Goal: Task Accomplishment & Management: Use online tool/utility

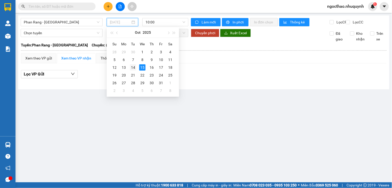
click at [133, 70] on div "14" at bounding box center [133, 68] width 6 height 6
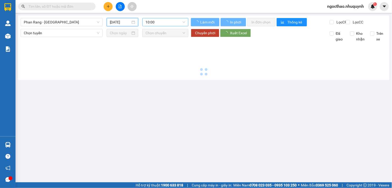
click at [163, 24] on span "10:00" at bounding box center [165, 22] width 40 height 8
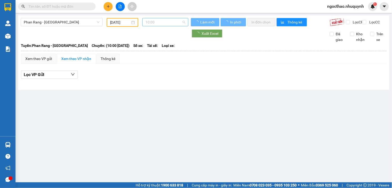
type input "[DATE]"
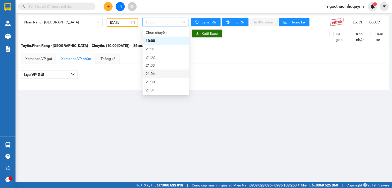
scroll to position [25, 0]
click at [155, 73] on div "22:00" at bounding box center [166, 74] width 40 height 6
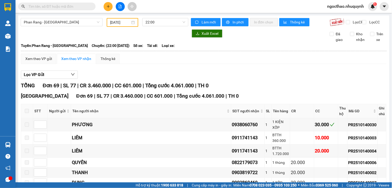
click at [355, 19] on div "Làm mới In phơi In đơn chọn Thống kê Lọc CR Lọc CC" at bounding box center [287, 22] width 198 height 9
drag, startPoint x: 350, startPoint y: 27, endPoint x: 351, endPoint y: 42, distance: 14.8
click at [351, 25] on span "Lọc CR" at bounding box center [357, 22] width 13 height 6
click at [350, 24] on input "Lọc CR" at bounding box center [348, 22] width 5 height 4
checkbox input "true"
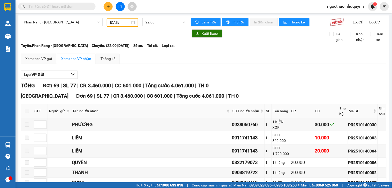
click at [354, 42] on span "Kho nhận" at bounding box center [360, 36] width 13 height 11
click at [351, 36] on input "Kho nhận" at bounding box center [352, 34] width 4 height 4
checkbox input "true"
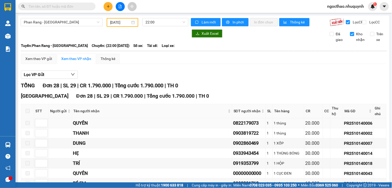
click at [233, 122] on div "0822179073" at bounding box center [249, 123] width 32 height 7
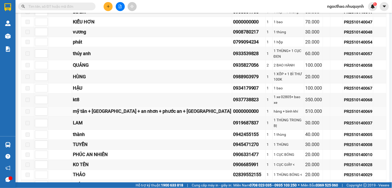
scroll to position [86, 0]
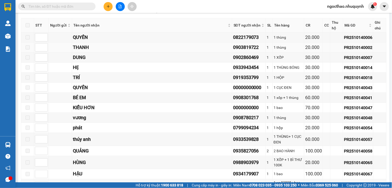
click at [233, 47] on div "0903819722" at bounding box center [249, 47] width 32 height 7
click at [233, 56] on div "0902860469" at bounding box center [249, 57] width 32 height 7
click at [233, 68] on div "0933943454" at bounding box center [249, 67] width 32 height 7
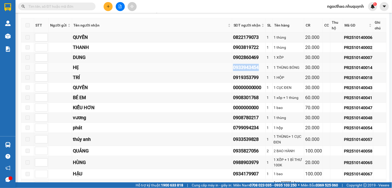
click at [233, 68] on div "0933943454" at bounding box center [249, 67] width 32 height 7
click at [233, 75] on div "0919353799" at bounding box center [249, 77] width 32 height 7
drag, startPoint x: 221, startPoint y: 75, endPoint x: 379, endPoint y: 100, distance: 159.1
click at [233, 77] on div "0919353799" at bounding box center [249, 77] width 32 height 7
click at [233, 97] on div "0908301768" at bounding box center [249, 97] width 32 height 7
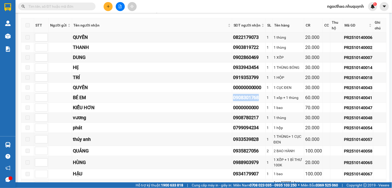
click at [233, 97] on div "0908301768" at bounding box center [249, 97] width 32 height 7
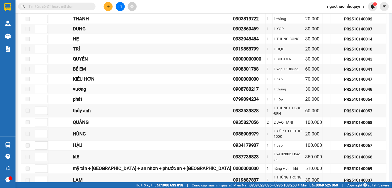
click at [233, 90] on div "0908780217" at bounding box center [249, 89] width 32 height 7
click at [233, 100] on div "0799094234" at bounding box center [249, 99] width 32 height 7
click at [233, 108] on div "0933539828" at bounding box center [249, 110] width 32 height 7
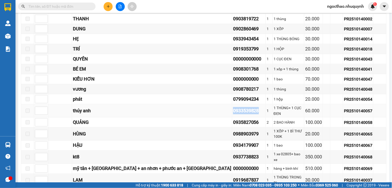
click at [233, 108] on div "0933539828" at bounding box center [249, 110] width 32 height 7
click at [233, 119] on div "0935827056" at bounding box center [249, 122] width 32 height 7
click at [233, 107] on div "0933539828" at bounding box center [249, 110] width 32 height 7
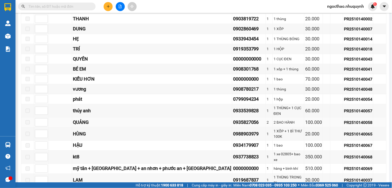
click at [233, 119] on div "0935827056" at bounding box center [249, 122] width 32 height 7
click at [233, 131] on div "0988903979" at bounding box center [249, 134] width 32 height 7
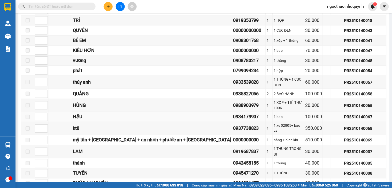
click at [233, 114] on div "0934179907" at bounding box center [249, 117] width 32 height 7
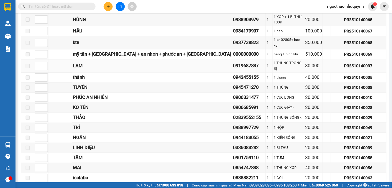
click at [233, 62] on div "0919687837" at bounding box center [249, 65] width 32 height 7
drag, startPoint x: 218, startPoint y: 53, endPoint x: 324, endPoint y: 89, distance: 111.9
click at [233, 62] on div "0919687837" at bounding box center [249, 65] width 32 height 7
click at [233, 74] on div "0942455155" at bounding box center [249, 77] width 32 height 7
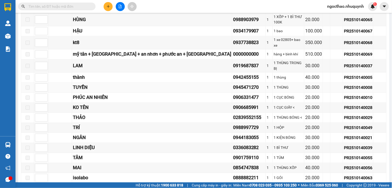
click at [233, 84] on div "0945471270" at bounding box center [249, 87] width 32 height 7
copy div "0945471270"
click at [233, 94] on div "0906331477" at bounding box center [249, 97] width 32 height 7
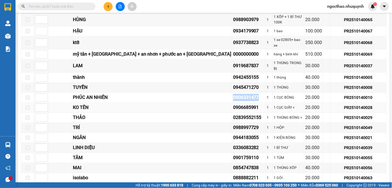
click at [233, 104] on div "0906685991" at bounding box center [249, 107] width 32 height 7
click at [233, 114] on div "02839552155" at bounding box center [249, 117] width 32 height 7
drag, startPoint x: 227, startPoint y: 105, endPoint x: 263, endPoint y: 104, distance: 35.9
click at [233, 114] on div "02839552155" at bounding box center [249, 117] width 32 height 7
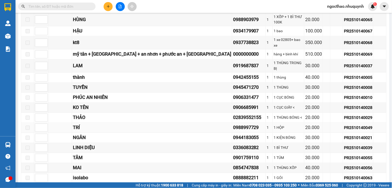
click at [233, 124] on div "0988997729" at bounding box center [249, 127] width 32 height 7
click at [233, 134] on div "0944183055" at bounding box center [249, 137] width 32 height 7
click at [233, 145] on div "0336083282" at bounding box center [249, 148] width 32 height 7
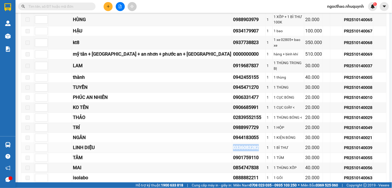
click at [233, 145] on div "0336083282" at bounding box center [249, 148] width 32 height 7
click at [233, 134] on div "0944183055" at bounding box center [249, 137] width 32 height 7
click at [233, 145] on div "0336083282" at bounding box center [249, 148] width 32 height 7
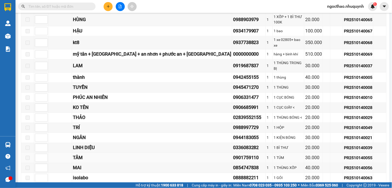
click at [233, 155] on div "0901759110" at bounding box center [249, 158] width 32 height 7
click at [233, 165] on div "0854747838" at bounding box center [249, 168] width 32 height 7
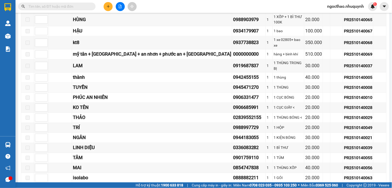
click at [233, 84] on div "0945471270" at bounding box center [249, 87] width 32 height 7
click at [233, 104] on div "0906685991" at bounding box center [249, 107] width 32 height 7
copy div "0906685991"
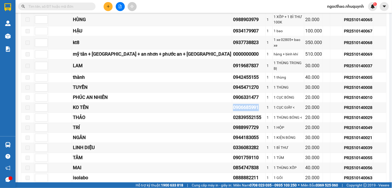
click at [67, 5] on input "text" at bounding box center [58, 7] width 61 height 6
paste input "0906685991"
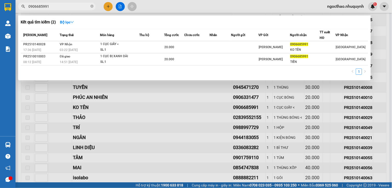
click at [249, 106] on div at bounding box center [196, 94] width 392 height 188
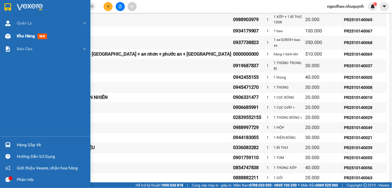
click at [23, 35] on span "Kho hàng" at bounding box center [26, 36] width 18 height 5
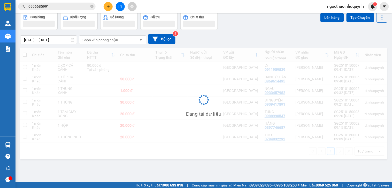
scroll to position [24, 0]
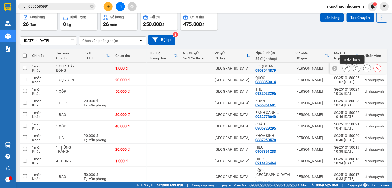
click at [355, 69] on icon at bounding box center [357, 69] width 4 height 4
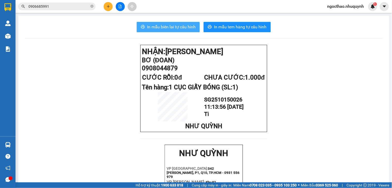
click at [156, 22] on button "In mẫu biên lai tự cấu hình" at bounding box center [168, 27] width 63 height 10
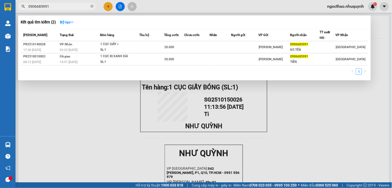
click at [52, 6] on input "0906685991" at bounding box center [58, 7] width 61 height 6
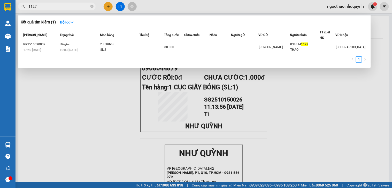
type input "1127"
drag, startPoint x: 263, startPoint y: 88, endPoint x: 268, endPoint y: 21, distance: 67.4
click at [263, 87] on div at bounding box center [196, 94] width 392 height 188
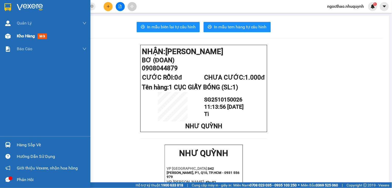
click at [24, 33] on div "Kho hàng mới" at bounding box center [33, 36] width 32 height 6
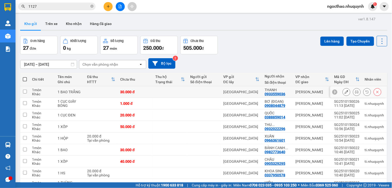
click at [355, 92] on icon at bounding box center [357, 92] width 4 height 4
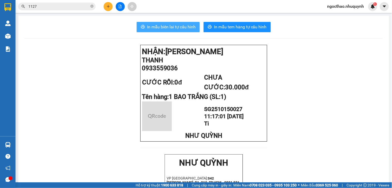
click at [174, 29] on span "In mẫu biên lai tự cấu hình" at bounding box center [171, 27] width 49 height 6
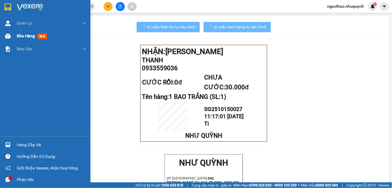
click at [16, 37] on div "Kho hàng mới" at bounding box center [45, 36] width 90 height 13
click at [26, 37] on span "Kho hàng" at bounding box center [26, 36] width 18 height 5
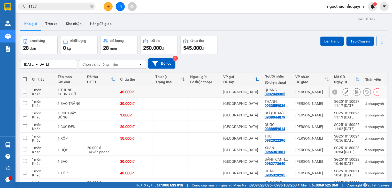
click at [353, 90] on button at bounding box center [356, 92] width 7 height 9
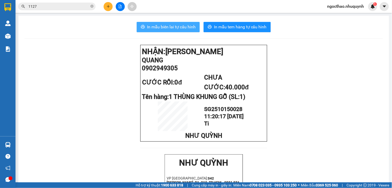
click at [189, 28] on span "In mẫu biên lai tự cấu hình" at bounding box center [171, 27] width 49 height 6
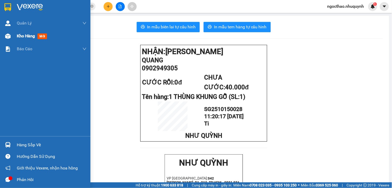
click at [21, 37] on span "Kho hàng" at bounding box center [26, 36] width 18 height 5
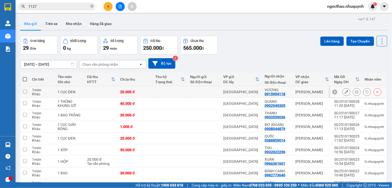
click at [353, 93] on button at bounding box center [356, 92] width 7 height 9
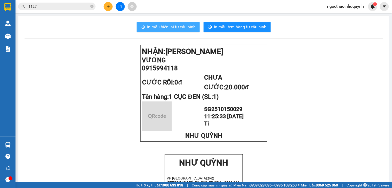
click at [166, 27] on span "In mẫu biên lai tự cấu hình" at bounding box center [171, 27] width 49 height 6
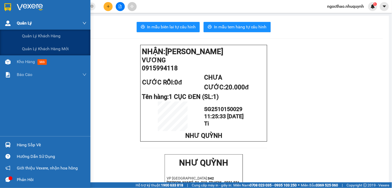
click at [36, 27] on div "Quản Lý" at bounding box center [52, 23] width 70 height 13
drag, startPoint x: 22, startPoint y: 39, endPoint x: 20, endPoint y: 70, distance: 30.8
click at [20, 70] on div "Quản [PERSON_NAME] lý khách hàng Quản lý khách hàng mới Kho hàng mới Báo cáo Bá…" at bounding box center [45, 77] width 90 height 120
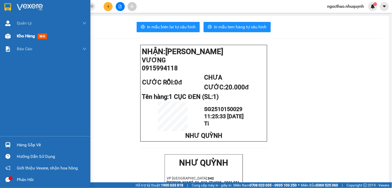
click at [22, 32] on div "Kho hàng mới" at bounding box center [52, 36] width 70 height 13
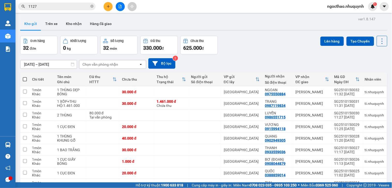
click at [378, 34] on div "ver 1.8.147 Kho gửi Trên xe Kho nhận Hàng đã giao Đơn hàng 32 đơn Khối lượng 0 …" at bounding box center [203, 118] width 371 height 206
click at [378, 41] on icon at bounding box center [381, 41] width 7 height 7
click at [368, 74] on span "Làm mới" at bounding box center [369, 73] width 14 height 5
click at [378, 45] on icon at bounding box center [381, 41] width 7 height 7
click at [369, 76] on span "Làm mới" at bounding box center [369, 73] width 14 height 5
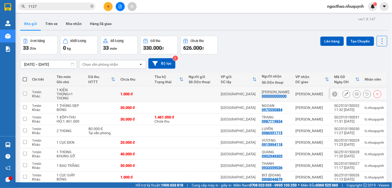
click at [355, 93] on icon at bounding box center [357, 94] width 4 height 4
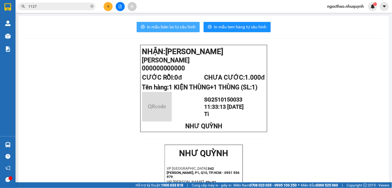
click at [174, 30] on span "In mẫu biên lai tự cấu hình" at bounding box center [171, 27] width 49 height 6
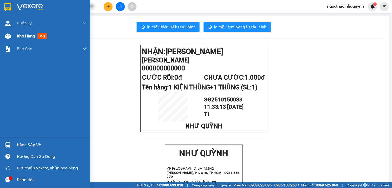
click at [34, 34] on span "Kho hàng" at bounding box center [26, 36] width 18 height 5
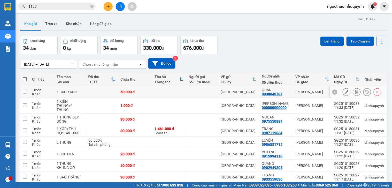
click at [355, 94] on icon at bounding box center [357, 92] width 4 height 4
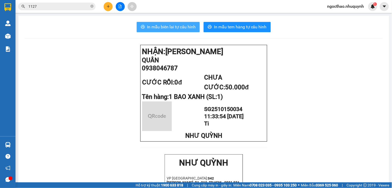
click at [179, 30] on button "In mẫu biên lai tự cấu hình" at bounding box center [168, 27] width 63 height 10
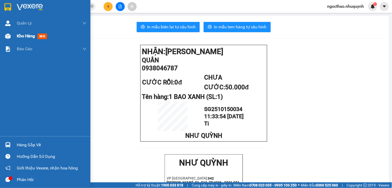
click at [32, 37] on span "Kho hàng" at bounding box center [26, 36] width 18 height 5
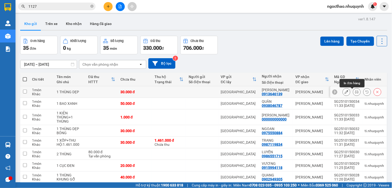
click at [353, 94] on button at bounding box center [356, 92] width 7 height 9
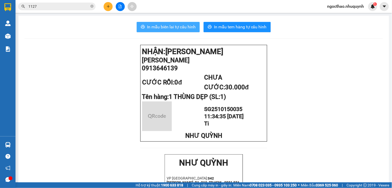
drag, startPoint x: 137, startPoint y: 23, endPoint x: 151, endPoint y: 27, distance: 14.5
click at [139, 22] on button "In mẫu biên lai tự cấu hình" at bounding box center [168, 27] width 63 height 10
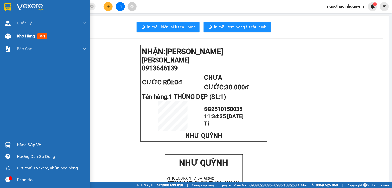
click at [17, 34] on span "Kho hàng" at bounding box center [26, 36] width 18 height 5
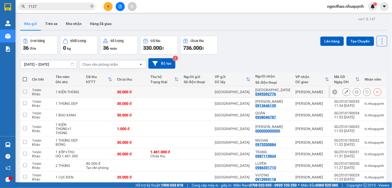
click at [354, 92] on button at bounding box center [356, 92] width 7 height 9
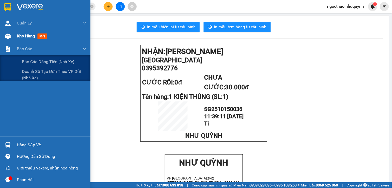
drag, startPoint x: 25, startPoint y: 43, endPoint x: 29, endPoint y: 42, distance: 4.4
click at [25, 43] on div "Báo cáo" at bounding box center [52, 49] width 70 height 13
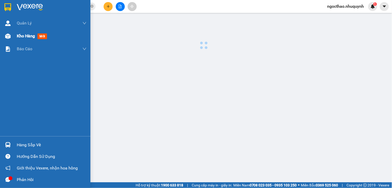
click at [31, 36] on span "Kho hàng" at bounding box center [26, 36] width 18 height 5
